Goal: Transaction & Acquisition: Download file/media

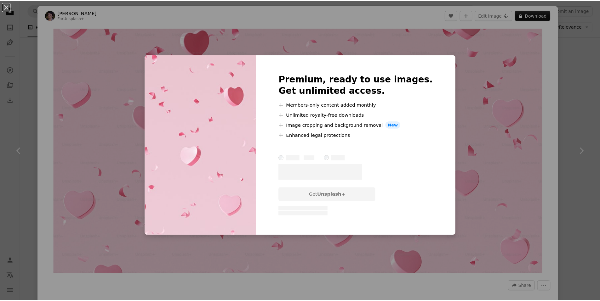
scroll to position [2772, 0]
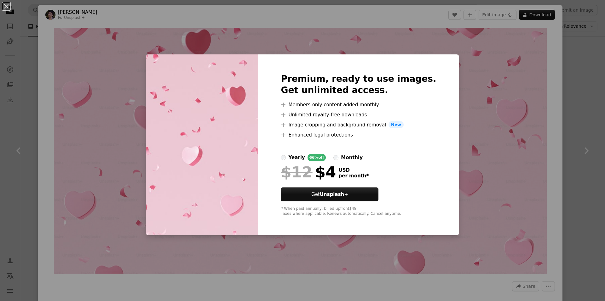
click at [573, 106] on div "An X shape Premium, ready to use images. Get unlimited access. A plus sign Memb…" at bounding box center [302, 150] width 605 height 301
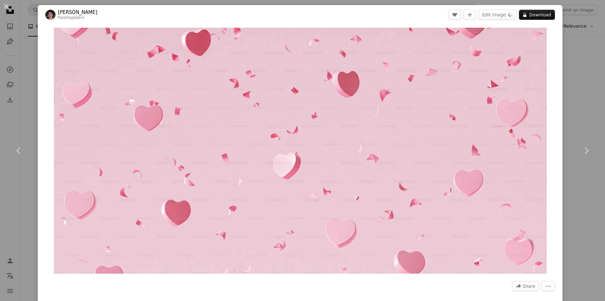
click at [573, 103] on div "An X shape Chevron left Chevron right [PERSON_NAME] For Unsplash+ A heart A plu…" at bounding box center [302, 150] width 605 height 301
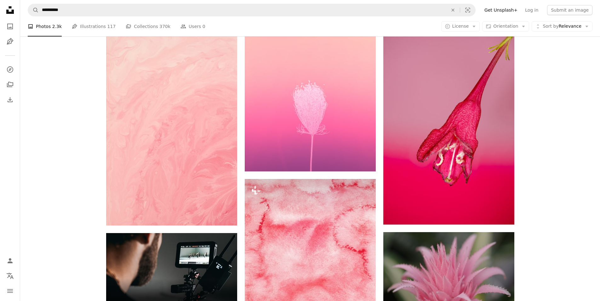
scroll to position [1449, 0]
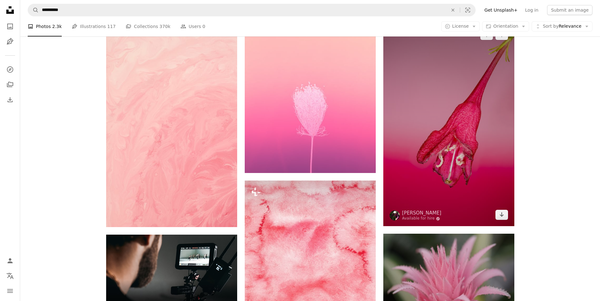
click at [464, 153] on img at bounding box center [448, 125] width 131 height 203
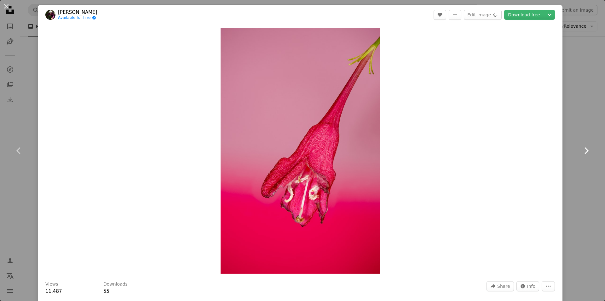
click at [572, 131] on link "Chevron right" at bounding box center [586, 151] width 38 height 60
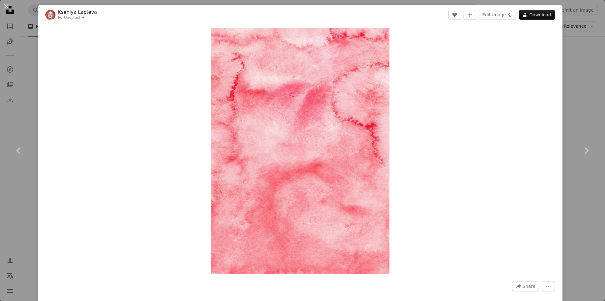
click at [591, 67] on div "An X shape Chevron left Chevron right [PERSON_NAME] For Unsplash+ A heart A plu…" at bounding box center [302, 150] width 605 height 301
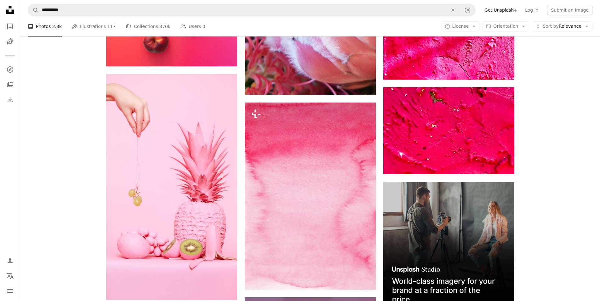
scroll to position [2677, 0]
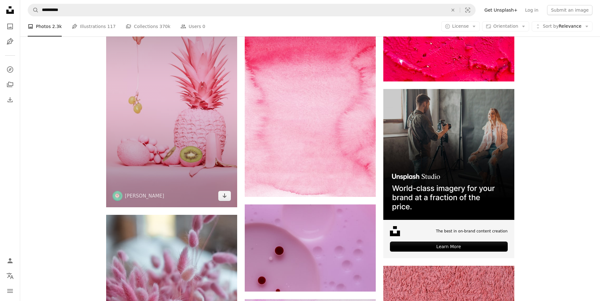
click at [209, 146] on img at bounding box center [171, 94] width 131 height 227
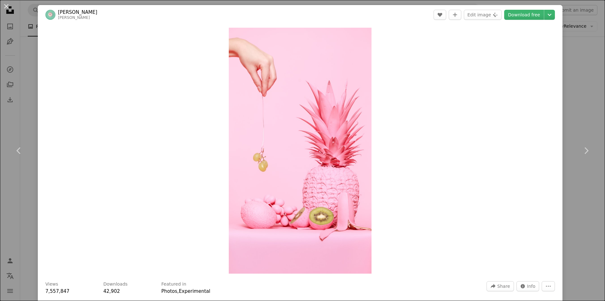
click at [576, 71] on div "An X shape Chevron left Chevron right [PERSON_NAME] alex_gruber A heart A plus …" at bounding box center [302, 150] width 605 height 301
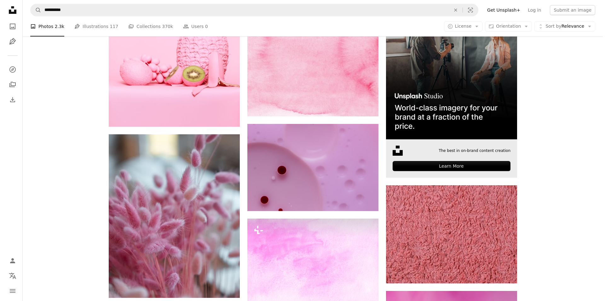
scroll to position [2803, 0]
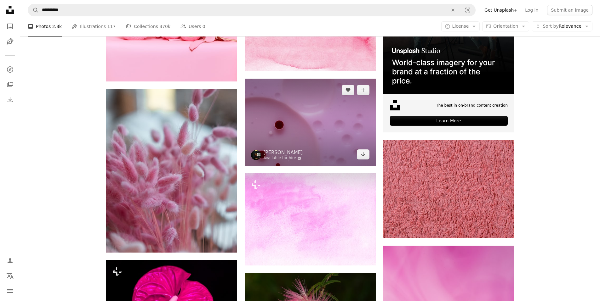
click at [327, 119] on img at bounding box center [310, 122] width 131 height 87
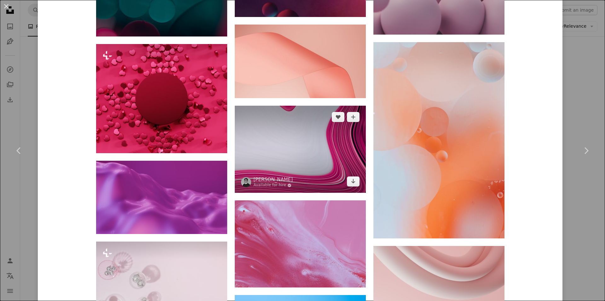
scroll to position [976, 0]
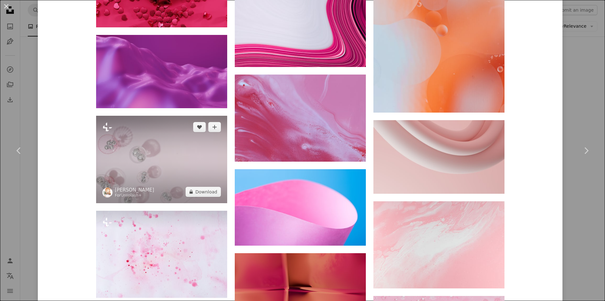
click at [170, 180] on img at bounding box center [161, 159] width 131 height 87
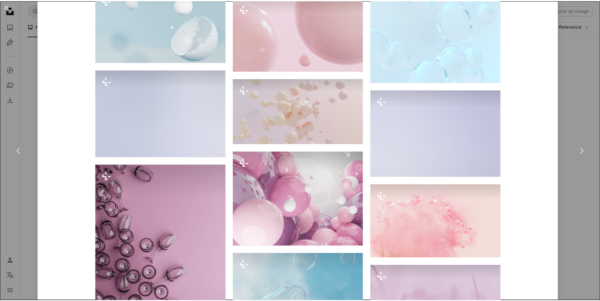
scroll to position [630, 0]
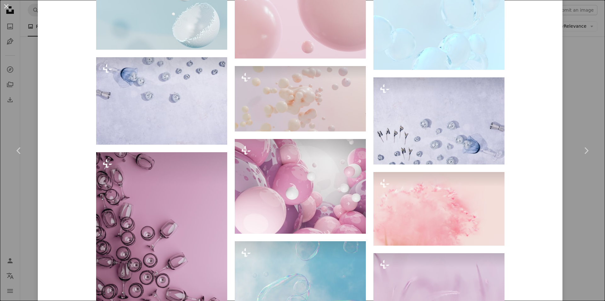
click at [571, 87] on div "An X shape Chevron left Chevron right [PERSON_NAME] For Unsplash+ A heart A plu…" at bounding box center [302, 150] width 605 height 301
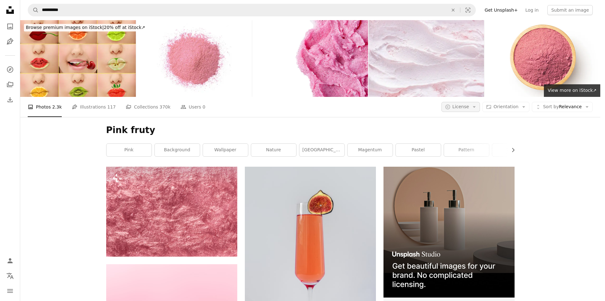
click at [466, 104] on span "License" at bounding box center [460, 106] width 17 height 5
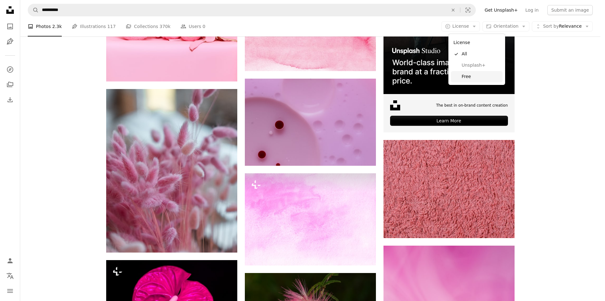
click at [468, 74] on span "Free" at bounding box center [480, 77] width 38 height 6
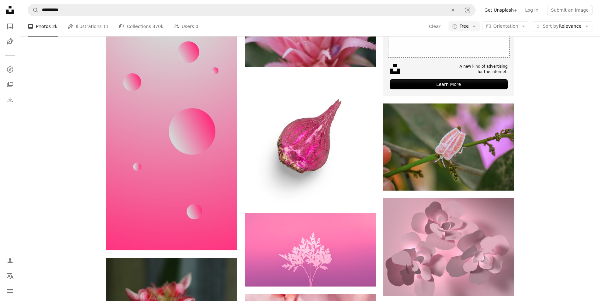
scroll to position [3528, 0]
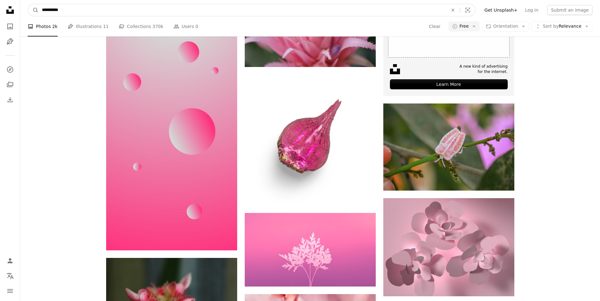
drag, startPoint x: 184, startPoint y: 7, endPoint x: 25, endPoint y: 3, distance: 158.8
click at [25, 3] on nav "**********" at bounding box center [310, 10] width 580 height 20
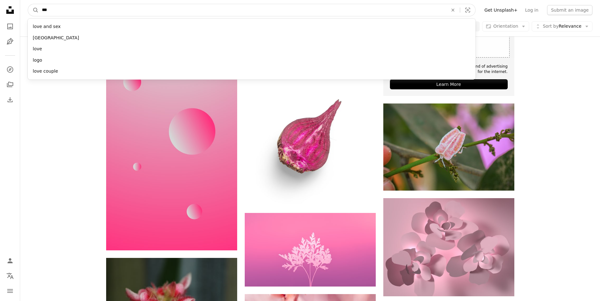
type input "****"
click button "A magnifying glass" at bounding box center [33, 10] width 11 height 12
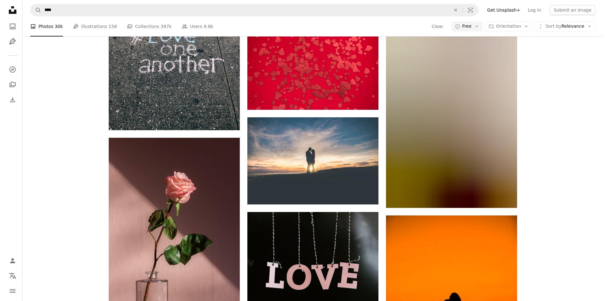
scroll to position [1134, 0]
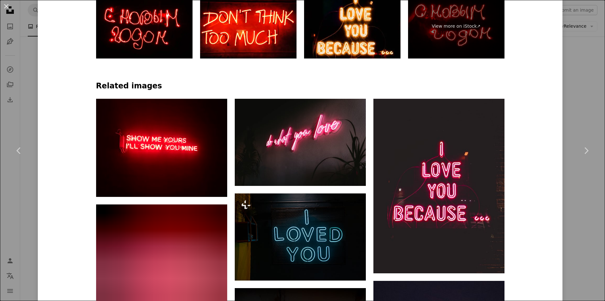
scroll to position [441, 0]
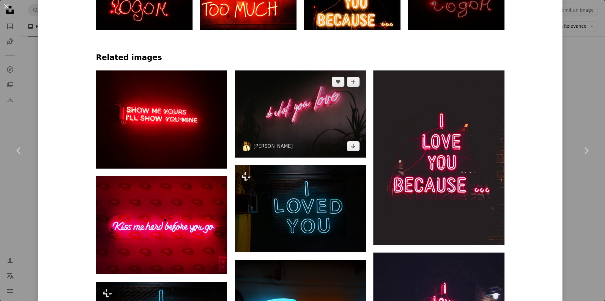
click at [329, 111] on img at bounding box center [300, 114] width 131 height 87
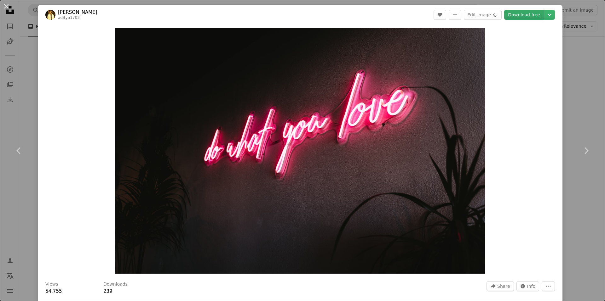
click at [519, 11] on link "Download free" at bounding box center [524, 15] width 40 height 10
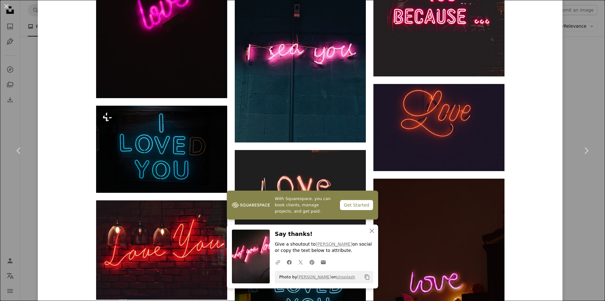
scroll to position [567, 0]
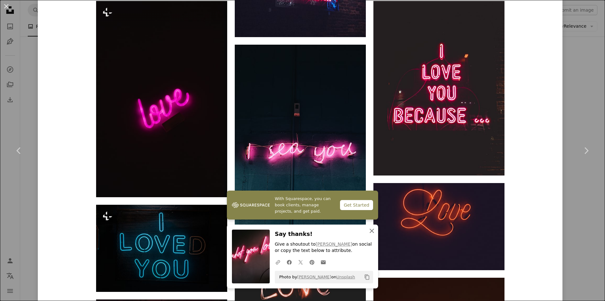
click at [369, 232] on icon "button" at bounding box center [371, 231] width 4 height 4
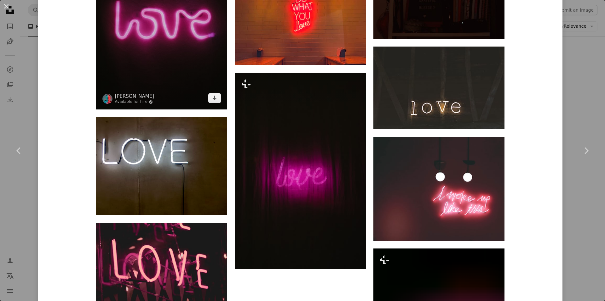
scroll to position [1039, 0]
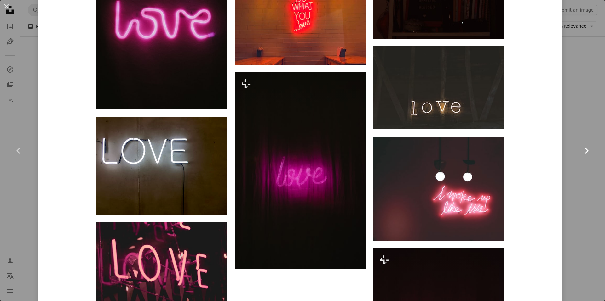
click at [581, 154] on icon "Chevron right" at bounding box center [586, 151] width 10 height 10
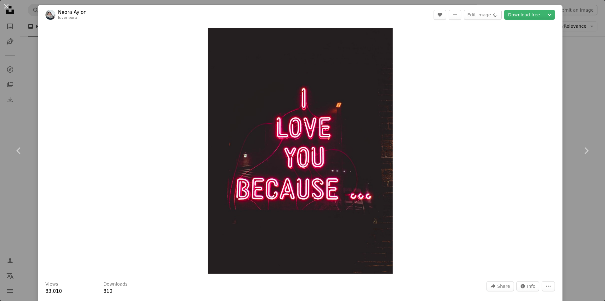
click at [577, 118] on div "An X shape Chevron left Chevron right Neora Aylon loveneora A heart A plus sign…" at bounding box center [302, 150] width 605 height 301
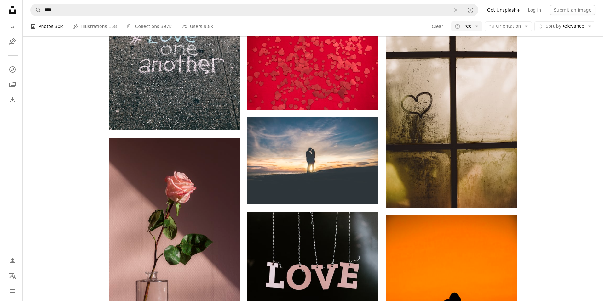
scroll to position [3181, 0]
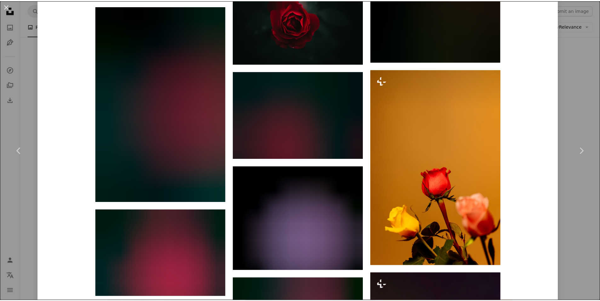
scroll to position [1795, 0]
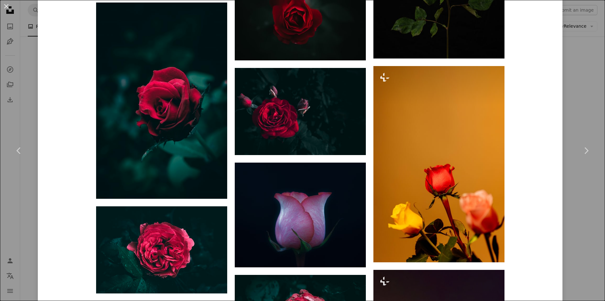
click at [575, 95] on div "An X shape Chevron left Chevron right [PERSON_NAME] [PERSON_NAME] Available for…" at bounding box center [302, 150] width 605 height 301
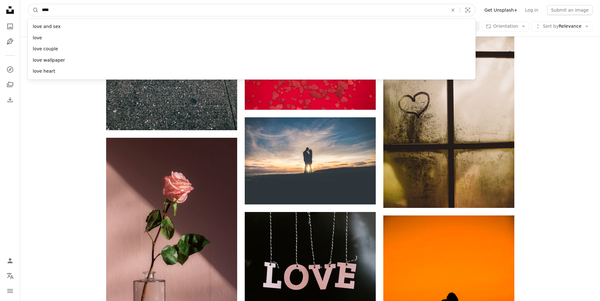
drag, startPoint x: 65, startPoint y: 7, endPoint x: 17, endPoint y: 21, distance: 50.0
type input "**********"
click button "A magnifying glass" at bounding box center [33, 10] width 11 height 12
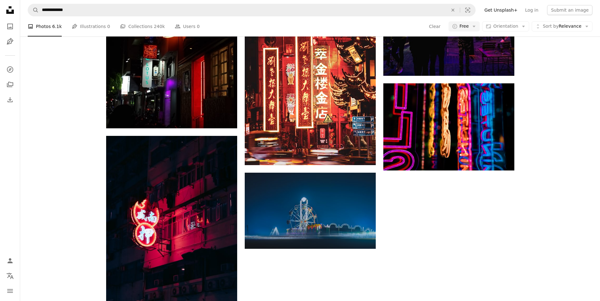
scroll to position [157, 0]
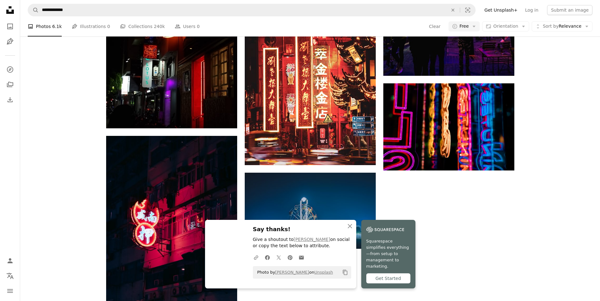
scroll to position [252, 0]
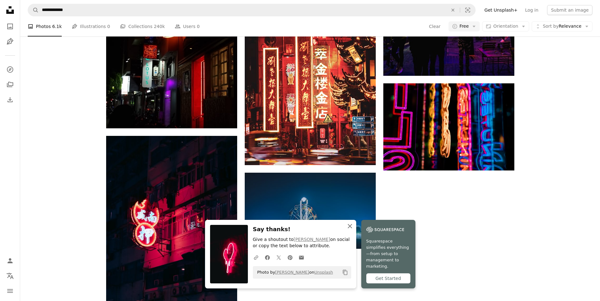
click at [346, 230] on icon "An X shape" at bounding box center [350, 227] width 8 height 8
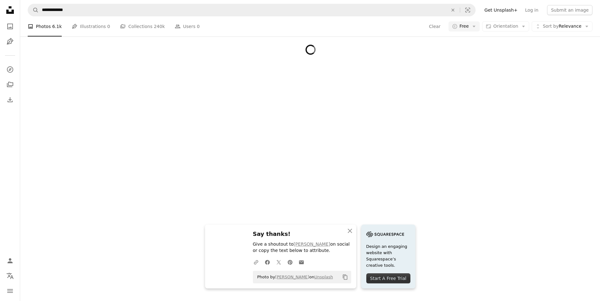
scroll to position [409, 0]
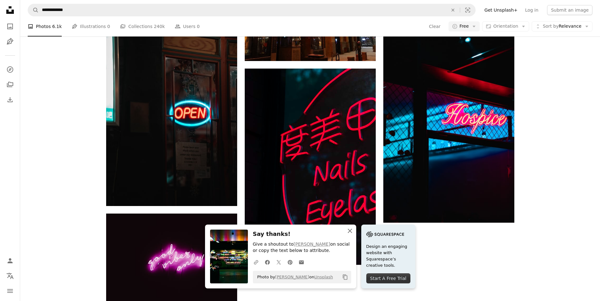
click at [349, 227] on button "An X shape Close" at bounding box center [350, 231] width 13 height 13
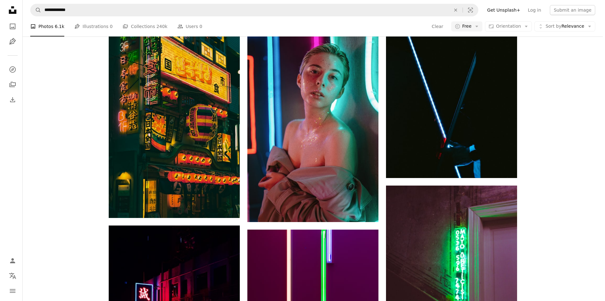
scroll to position [2583, 0]
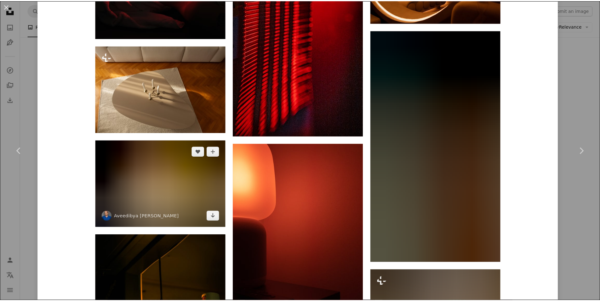
scroll to position [677, 0]
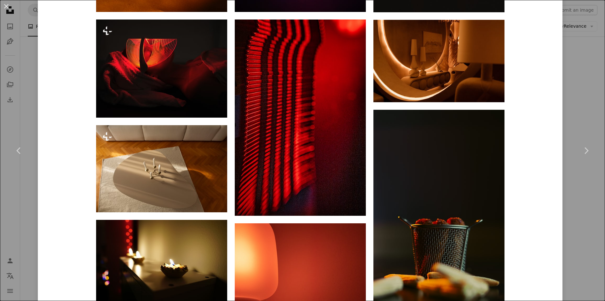
click at [1, 26] on div "An X shape Chevron left Chevron right [PERSON_NAME] Available for hire A checkm…" at bounding box center [302, 150] width 605 height 301
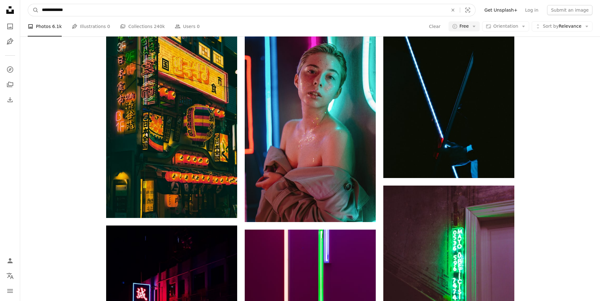
drag, startPoint x: 83, startPoint y: 9, endPoint x: 9, endPoint y: 15, distance: 74.9
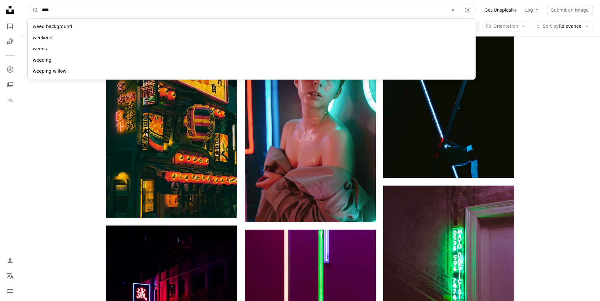
type input "****"
click at [28, 4] on button "A magnifying glass" at bounding box center [33, 10] width 11 height 12
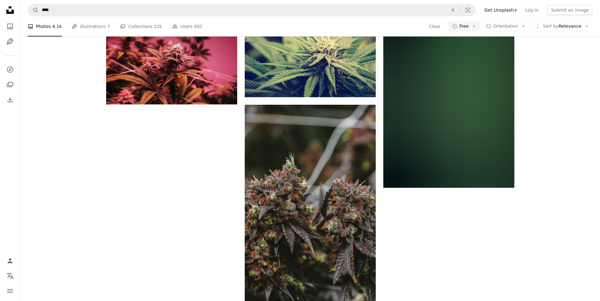
scroll to position [409, 0]
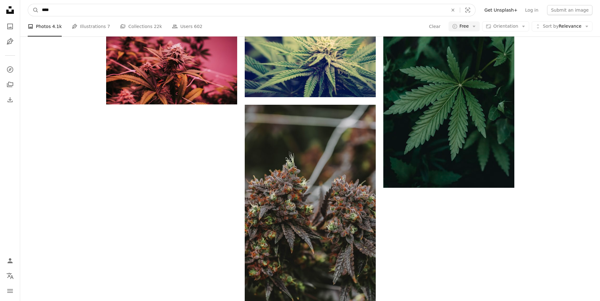
drag, startPoint x: 61, startPoint y: 11, endPoint x: 0, endPoint y: 10, distance: 60.8
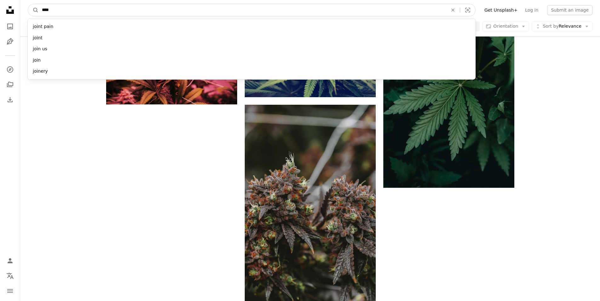
type input "*****"
click button "A magnifying glass" at bounding box center [33, 10] width 11 height 12
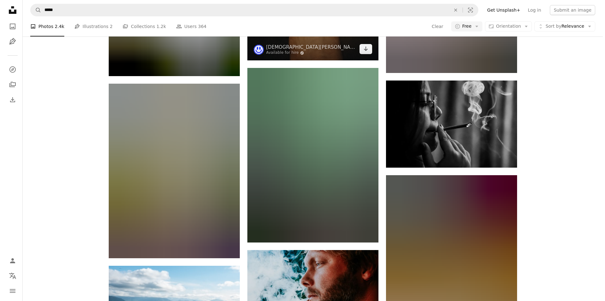
scroll to position [2520, 0]
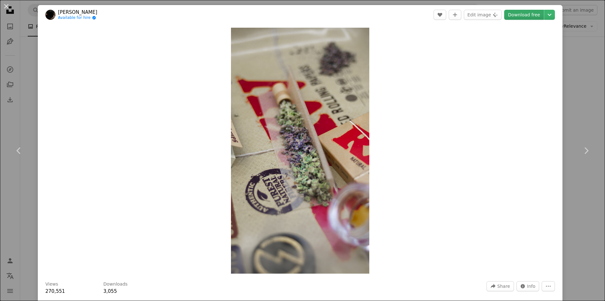
click at [514, 17] on link "Download free" at bounding box center [524, 15] width 40 height 10
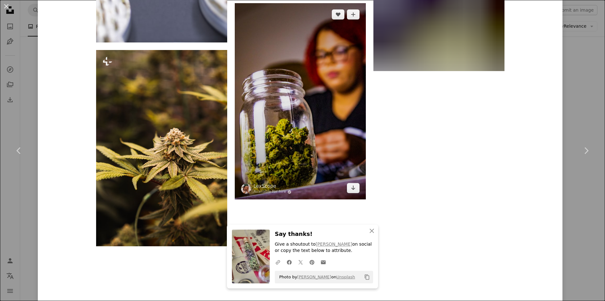
scroll to position [3869, 0]
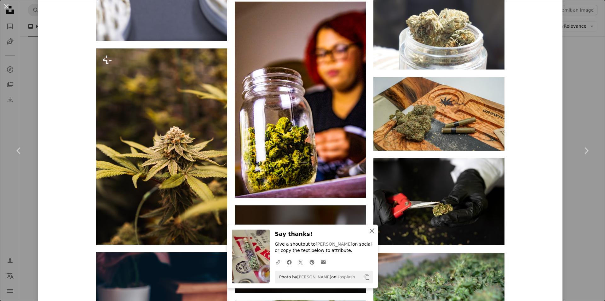
click at [368, 231] on icon "An X shape" at bounding box center [372, 231] width 8 height 8
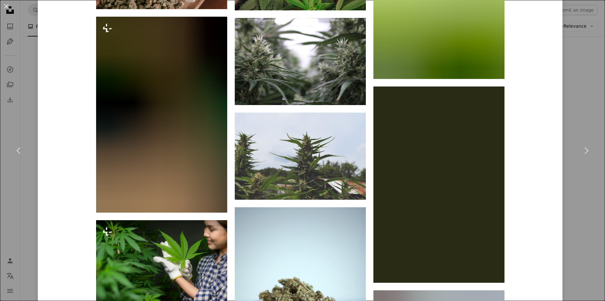
scroll to position [5563, 0]
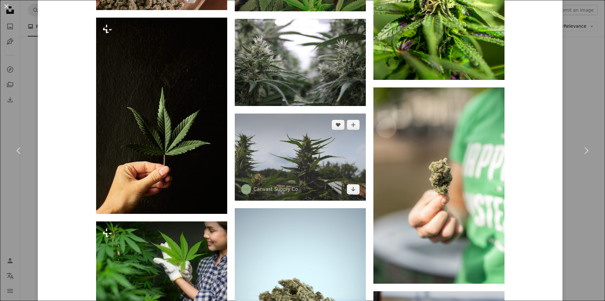
click at [344, 174] on img at bounding box center [300, 157] width 131 height 87
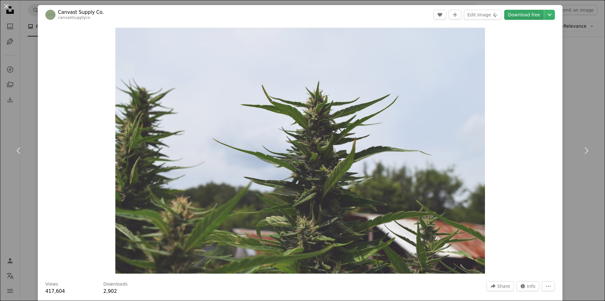
click at [523, 17] on link "Download free" at bounding box center [524, 15] width 40 height 10
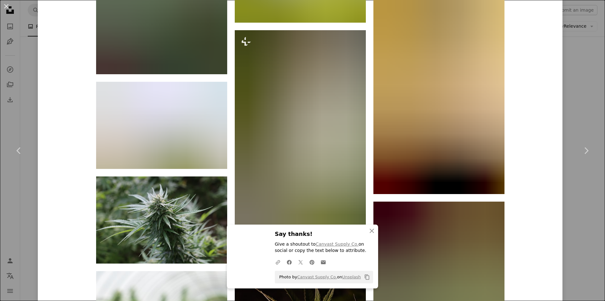
scroll to position [1764, 0]
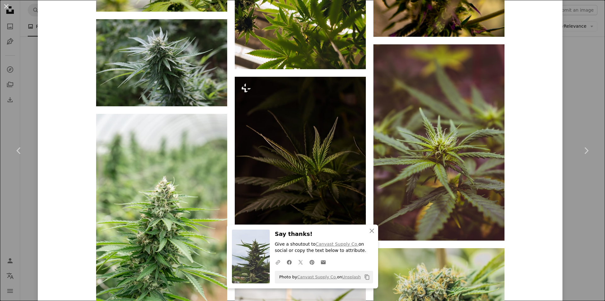
click at [565, 189] on div "An X shape Chevron left Chevron right Canvast Supply Co. canvastsupplyco A hear…" at bounding box center [302, 150] width 605 height 301
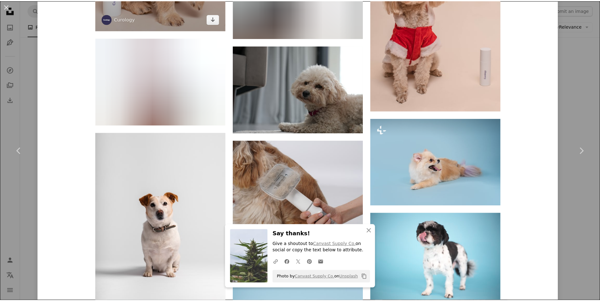
scroll to position [535, 0]
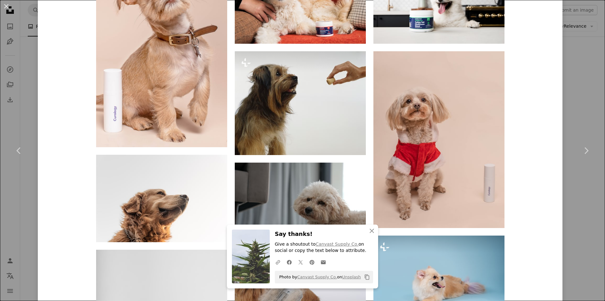
click at [6, 49] on div "An X shape Chevron left Chevron right Honest Paws honestpaws A heart A plus sig…" at bounding box center [302, 150] width 605 height 301
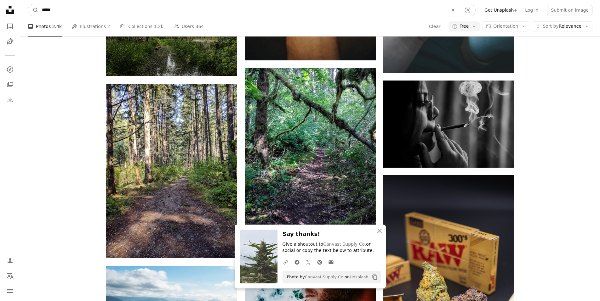
drag, startPoint x: 72, startPoint y: 14, endPoint x: 6, endPoint y: 14, distance: 66.1
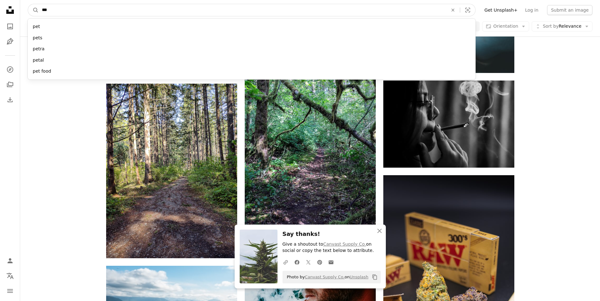
type input "****"
click button "A magnifying glass" at bounding box center [33, 10] width 11 height 12
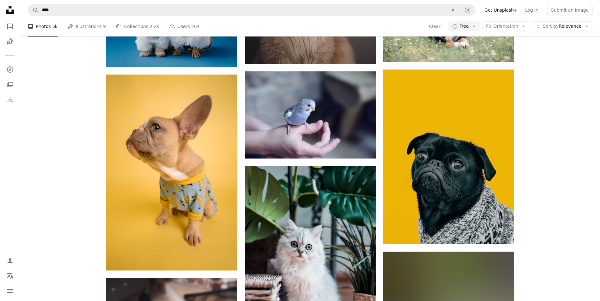
scroll to position [1732, 0]
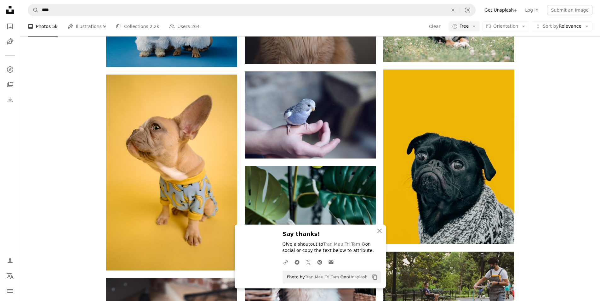
scroll to position [1890, 0]
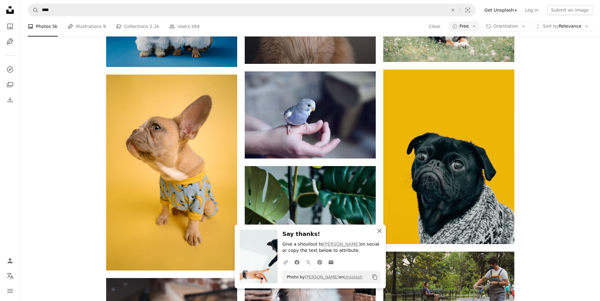
click at [381, 232] on icon "An X shape" at bounding box center [380, 231] width 8 height 8
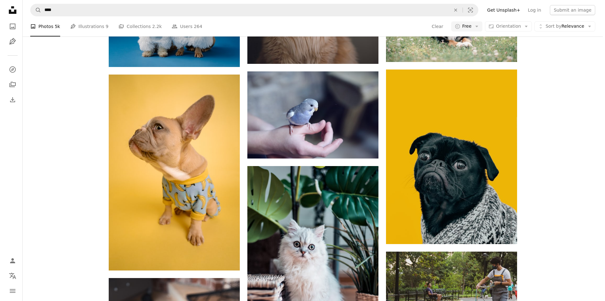
scroll to position [3906, 0]
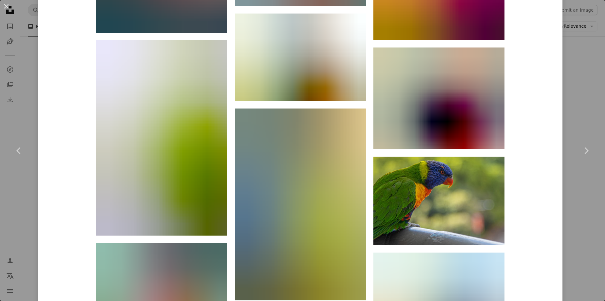
scroll to position [6000, 0]
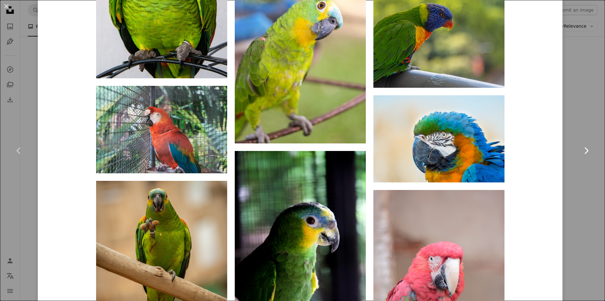
click at [582, 146] on icon "Chevron right" at bounding box center [586, 151] width 10 height 10
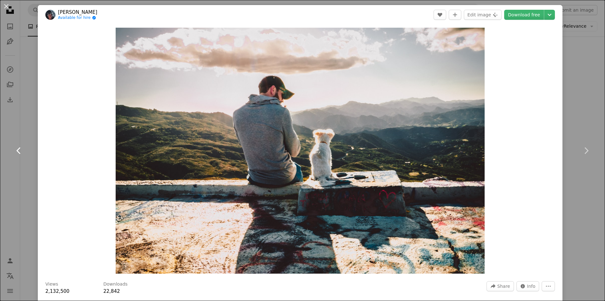
click at [14, 150] on icon "Chevron left" at bounding box center [19, 151] width 10 height 10
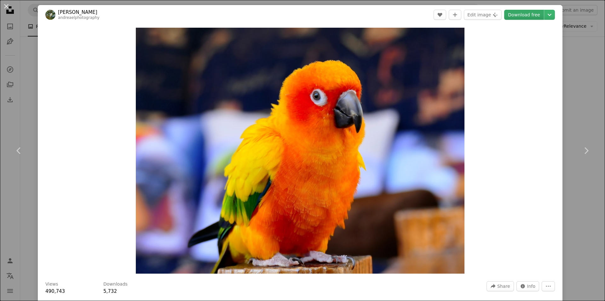
click at [523, 17] on link "Download free" at bounding box center [524, 15] width 40 height 10
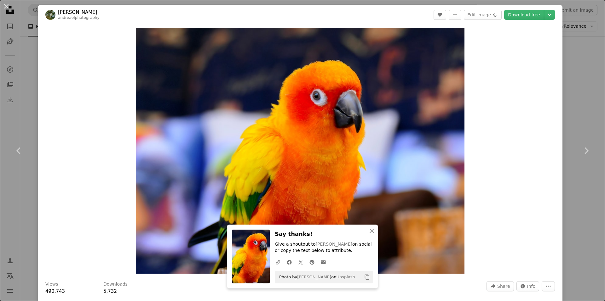
click at [576, 41] on div "An X shape Chevron left Chevron right [PERSON_NAME] andreaelphotography A heart…" at bounding box center [302, 150] width 605 height 301
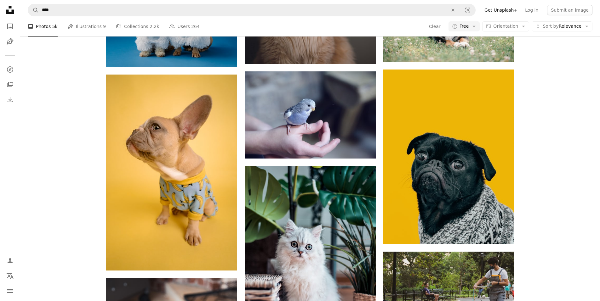
scroll to position [4441, 0]
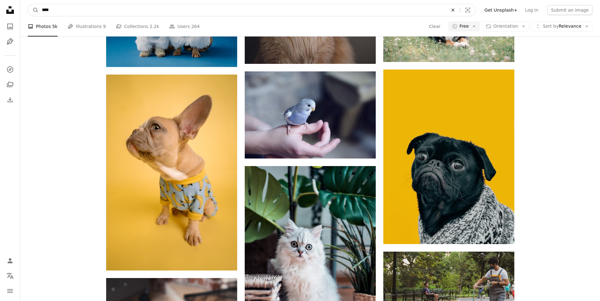
click at [460, 8] on icon "An X shape" at bounding box center [453, 10] width 14 height 5
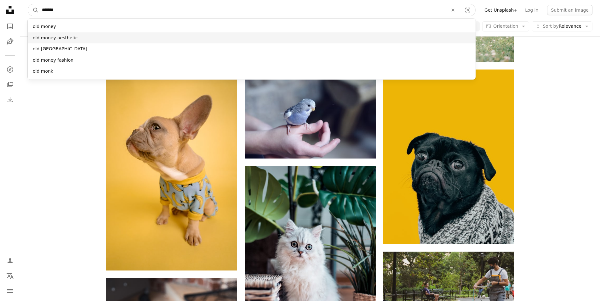
type input "*******"
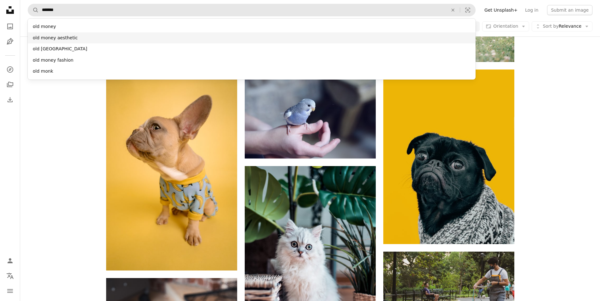
click at [421, 43] on div "old money aesthetic" at bounding box center [252, 37] width 448 height 11
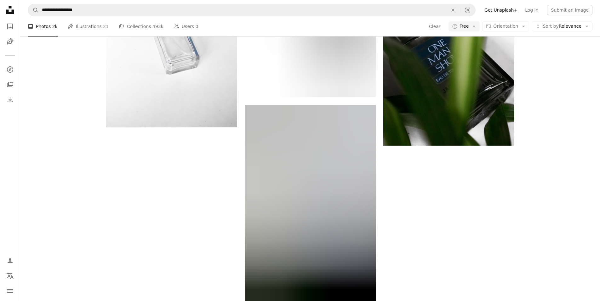
scroll to position [157, 0]
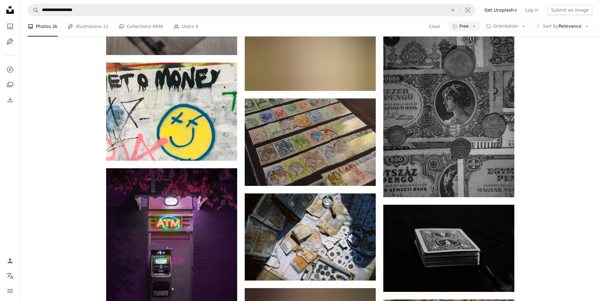
scroll to position [1764, 0]
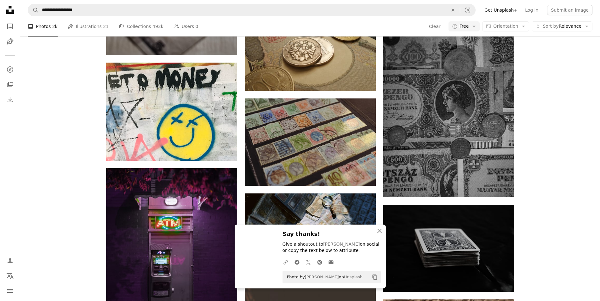
scroll to position [2079, 0]
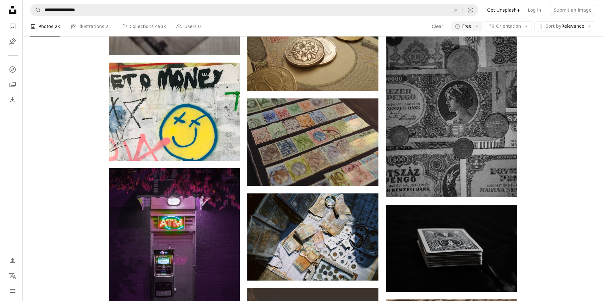
scroll to position [2299, 0]
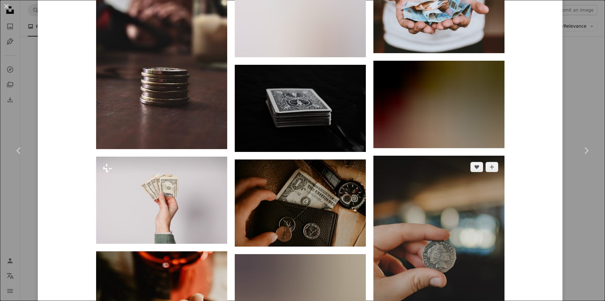
scroll to position [1953, 0]
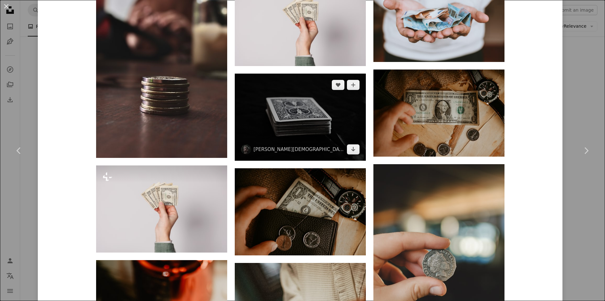
click at [334, 109] on img at bounding box center [300, 117] width 131 height 87
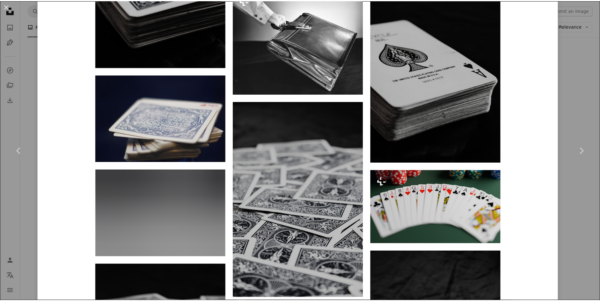
scroll to position [1260, 0]
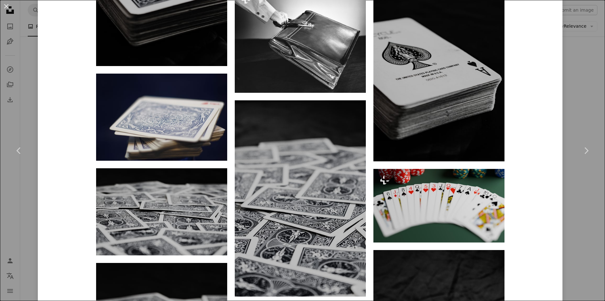
drag, startPoint x: 569, startPoint y: 58, endPoint x: 552, endPoint y: 61, distance: 16.4
click at [569, 58] on div "An X shape Chevron left Chevron right Klim Musalimov klim11 A heart A plus sign…" at bounding box center [302, 150] width 605 height 301
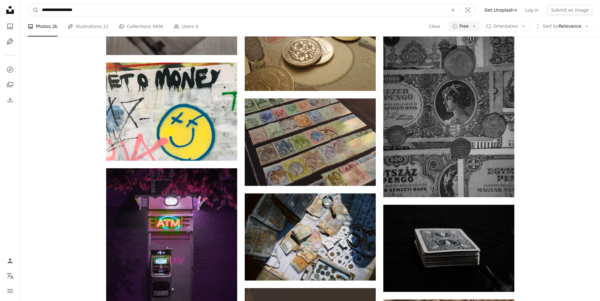
drag, startPoint x: 184, startPoint y: 14, endPoint x: 0, endPoint y: 14, distance: 184.0
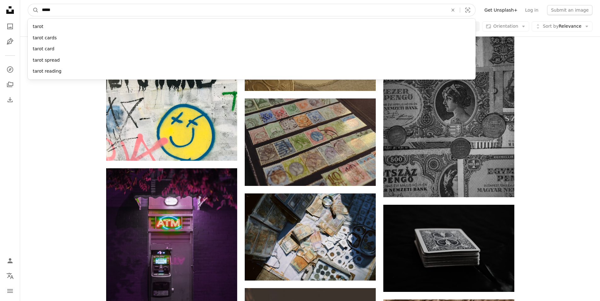
type input "*****"
click at [28, 4] on button "A magnifying glass" at bounding box center [33, 10] width 11 height 12
